Goal: Task Accomplishment & Management: Manage account settings

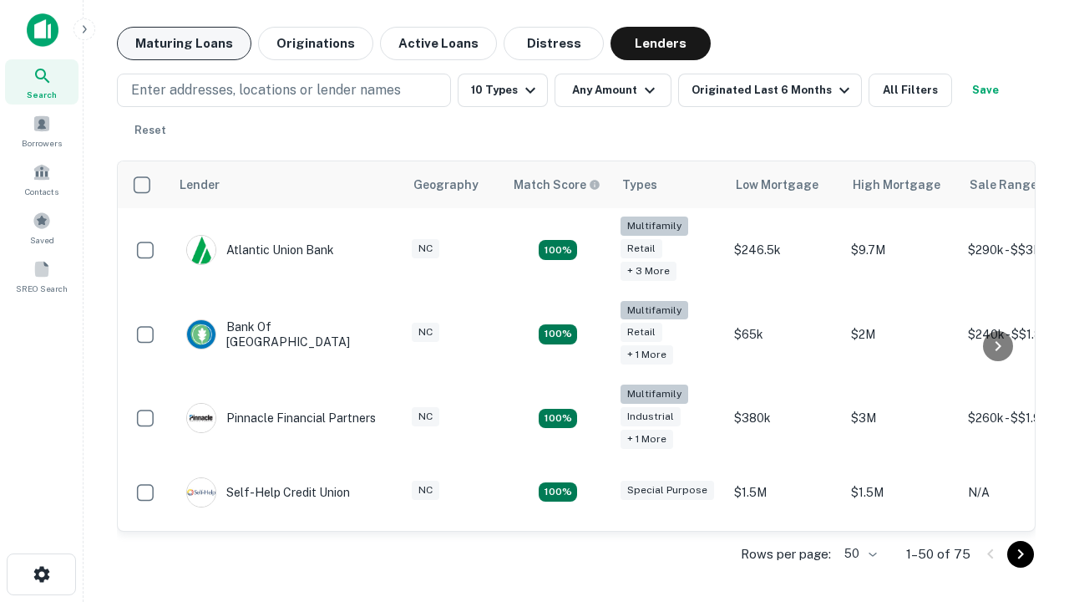
click at [184, 43] on button "Maturing Loans" at bounding box center [184, 43] width 135 height 33
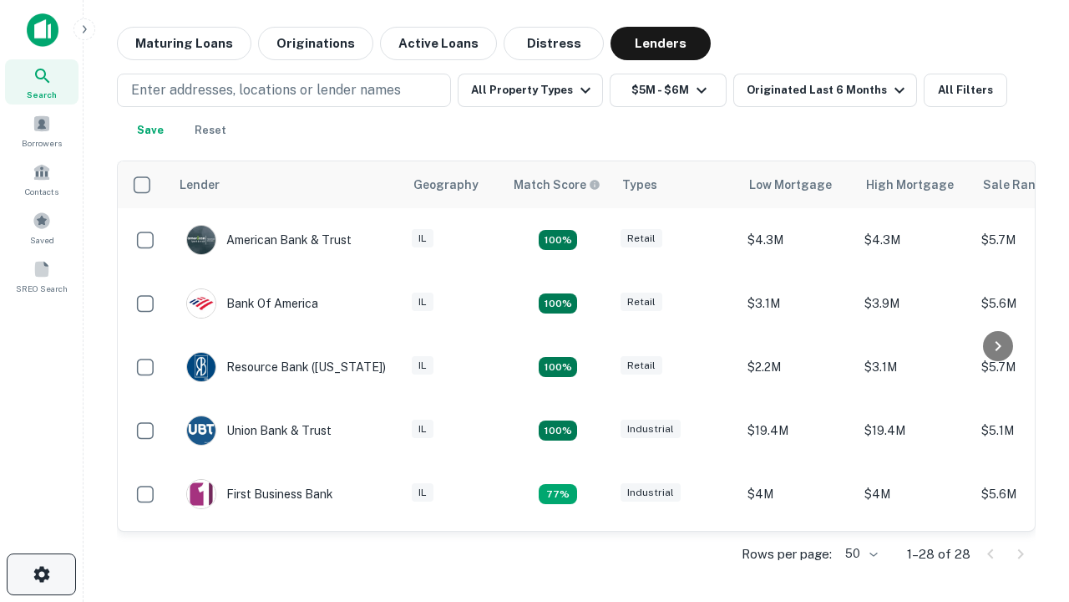
click at [41, 574] on icon "button" at bounding box center [42, 574] width 20 height 20
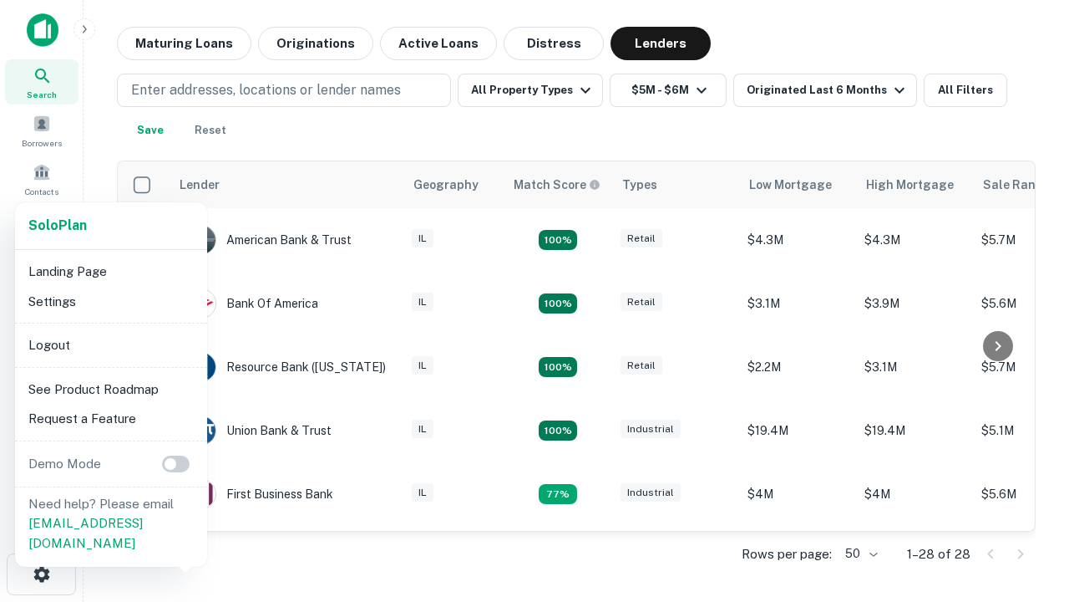
click at [110, 344] on li "Logout" at bounding box center [111, 345] width 179 height 30
